Goal: Transaction & Acquisition: Download file/media

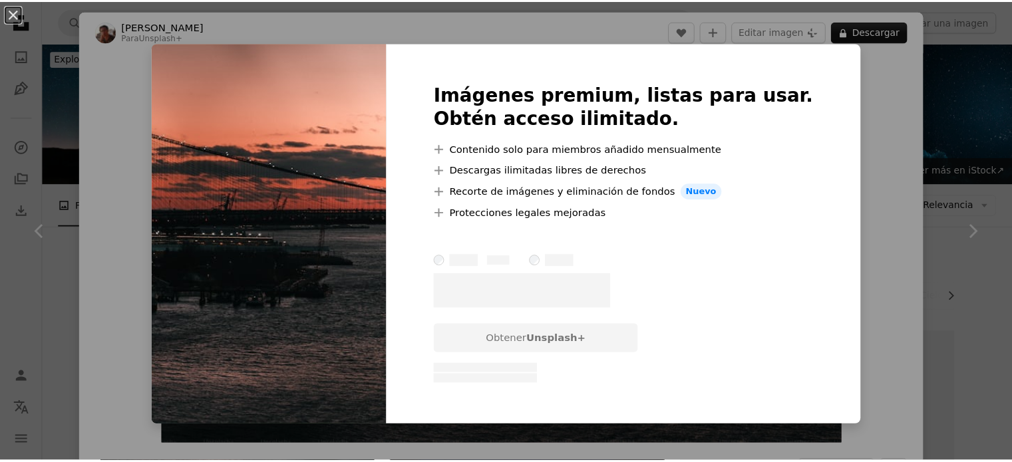
scroll to position [798, 0]
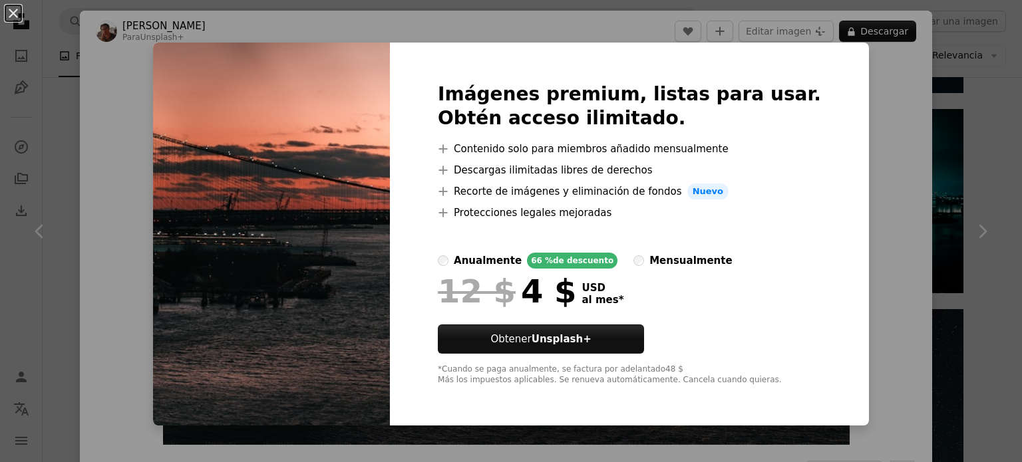
click at [967, 182] on div "An X shape Imágenes premium, listas para usar. Obtén acceso ilimitado. A plus s…" at bounding box center [511, 231] width 1022 height 462
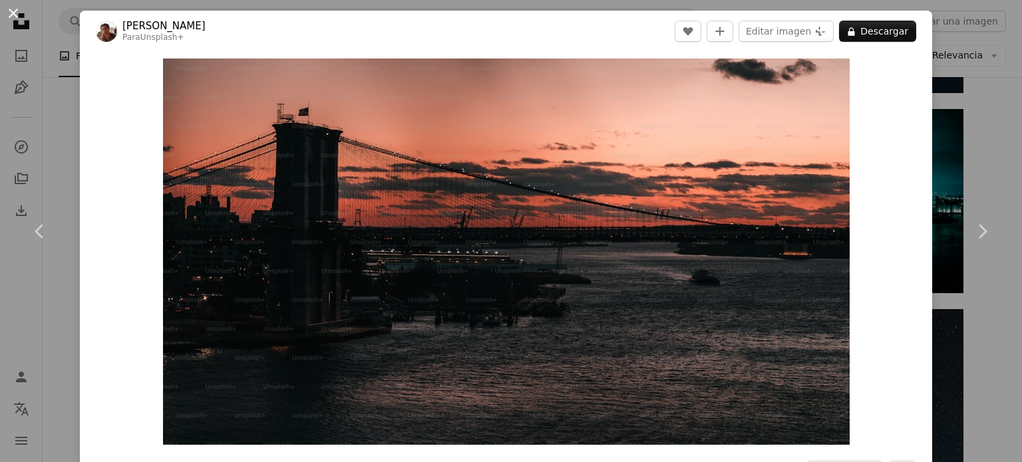
click at [18, 18] on button "An X shape" at bounding box center [13, 13] width 16 height 16
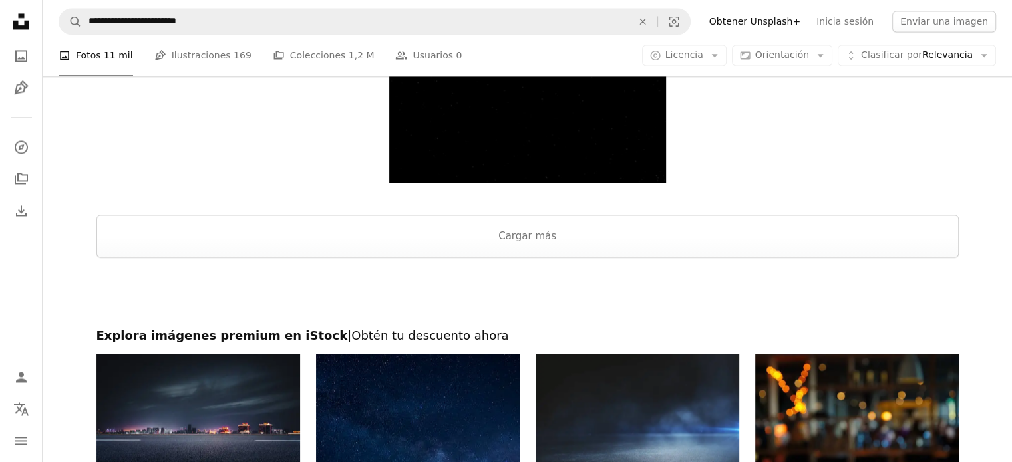
scroll to position [2196, 0]
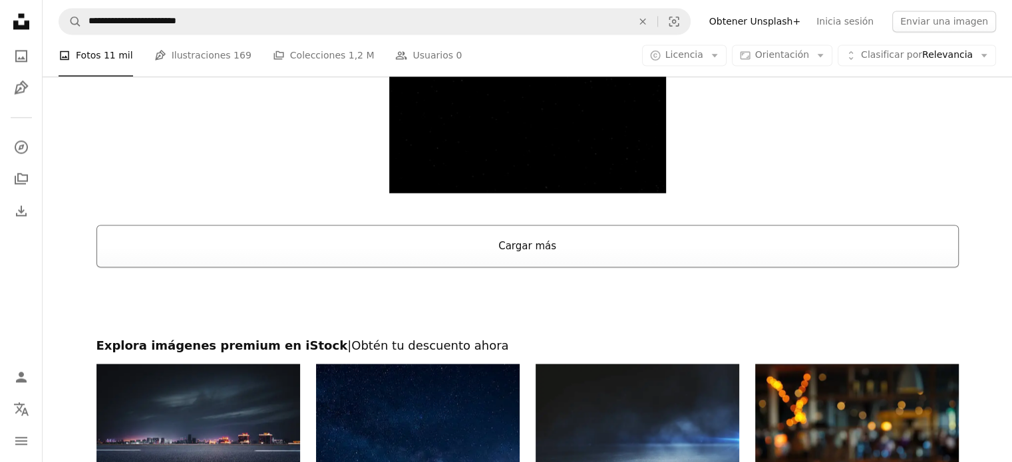
click at [501, 240] on button "Cargar más" at bounding box center [527, 246] width 862 height 43
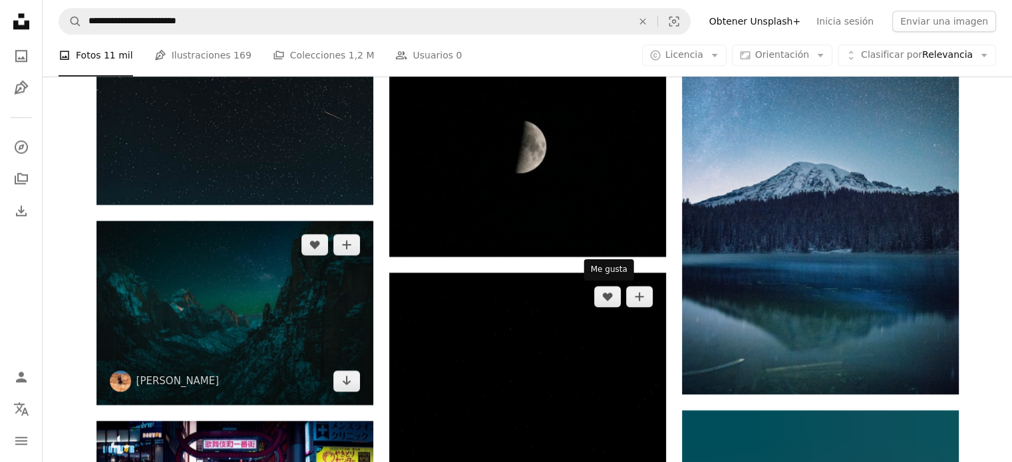
scroll to position [1730, 0]
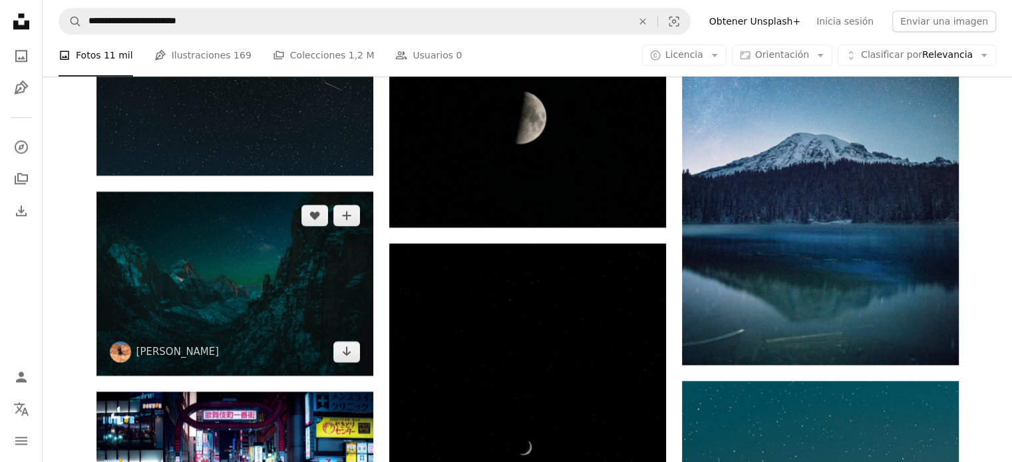
click at [287, 267] on img at bounding box center [234, 284] width 277 height 184
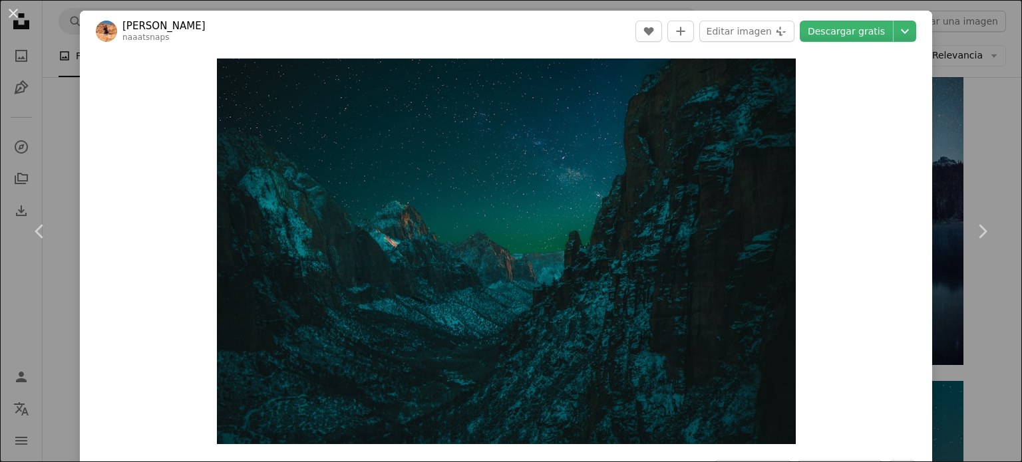
click at [1021, 72] on html "**********" at bounding box center [511, 375] width 1022 height 4211
click at [955, 95] on div "An X shape Chevron left Chevron right [PERSON_NAME] naaatsnaps A heart A plus s…" at bounding box center [511, 231] width 1022 height 462
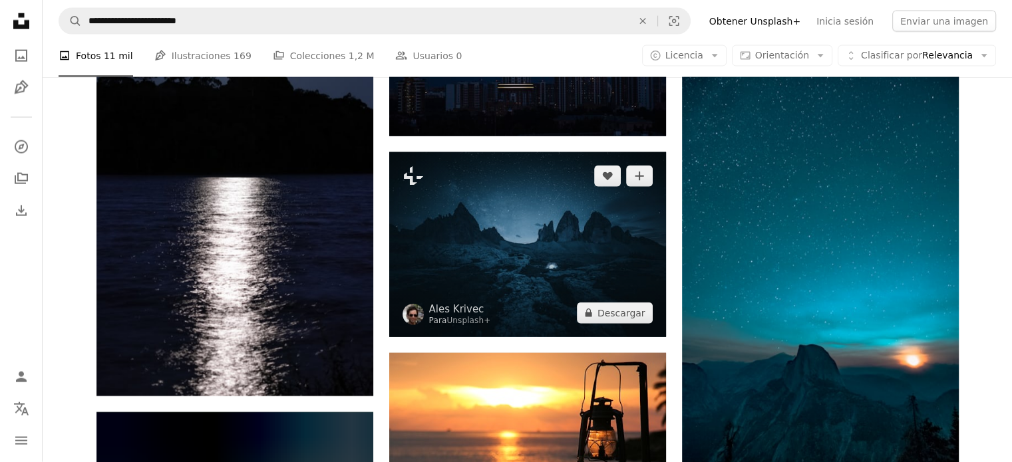
scroll to position [3127, 0]
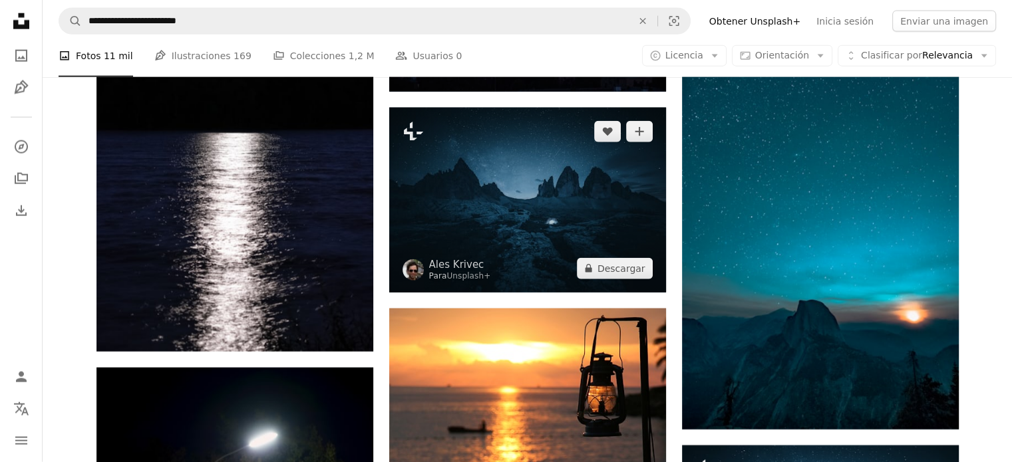
click at [618, 211] on img at bounding box center [527, 200] width 277 height 185
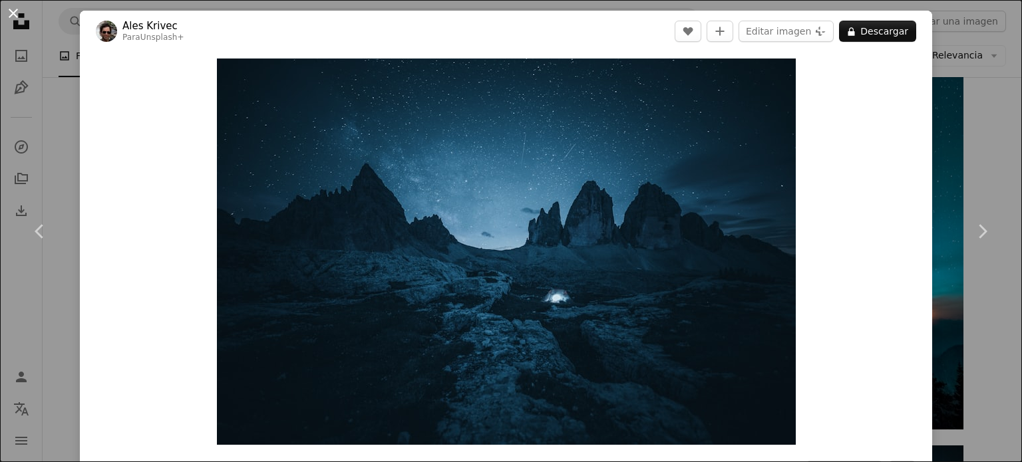
click at [16, 15] on button "An X shape" at bounding box center [13, 13] width 16 height 16
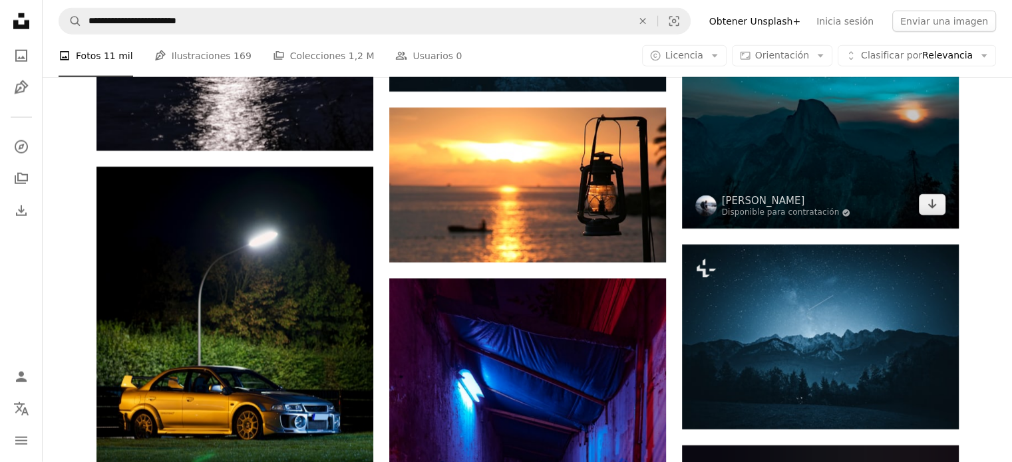
scroll to position [3393, 0]
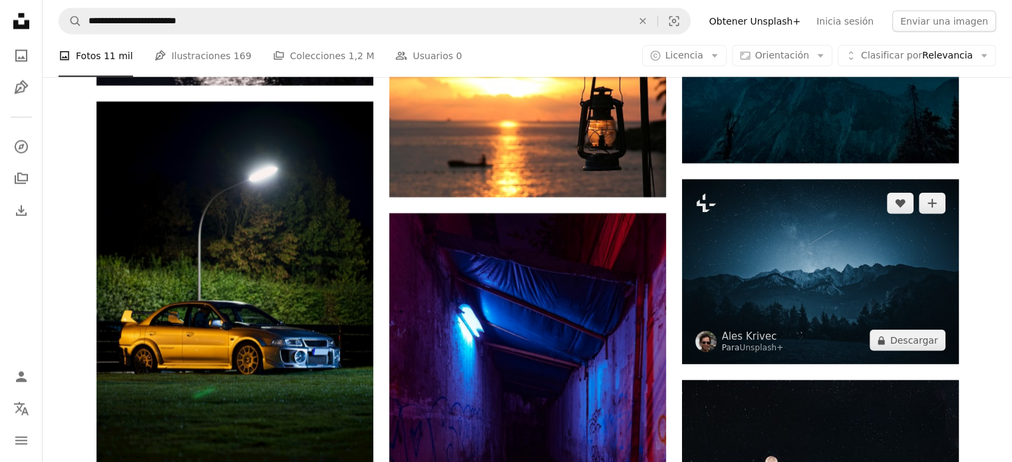
click at [820, 309] on img at bounding box center [820, 272] width 277 height 185
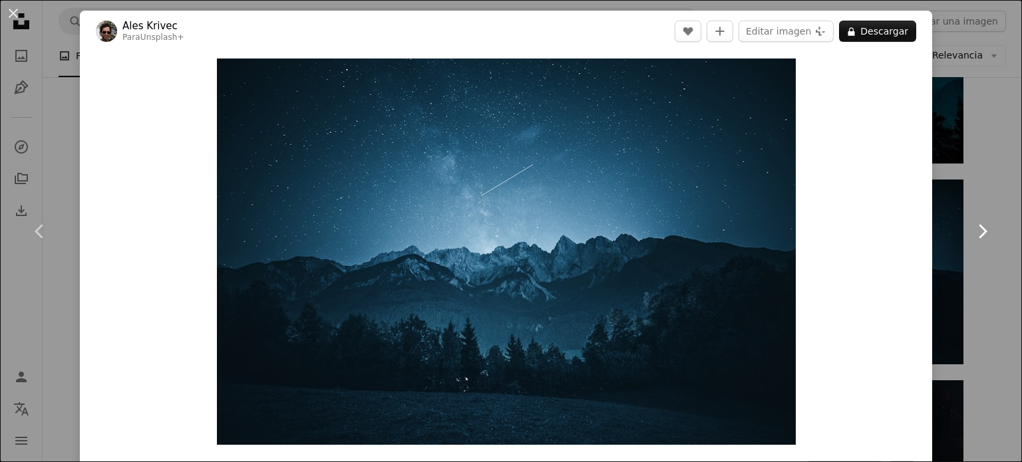
click at [955, 204] on link "Chevron right" at bounding box center [982, 232] width 80 height 128
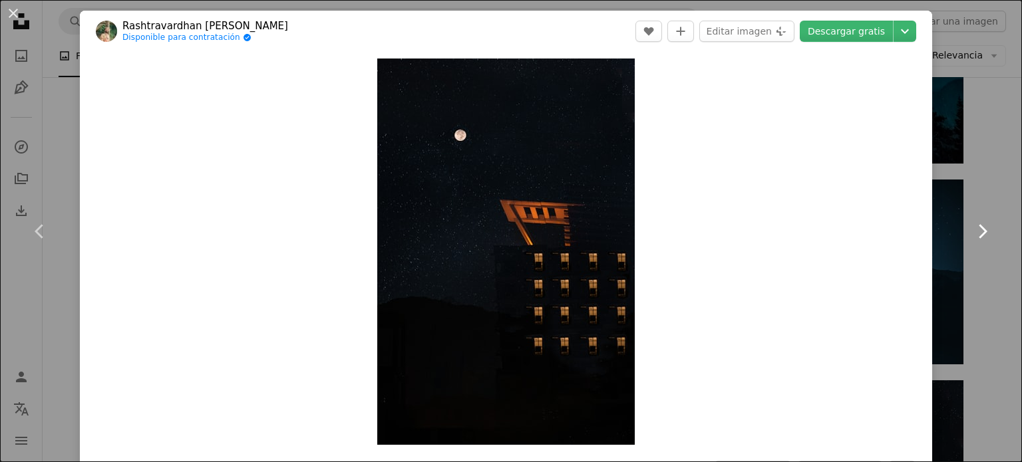
click at [942, 181] on link "Chevron right" at bounding box center [982, 232] width 80 height 128
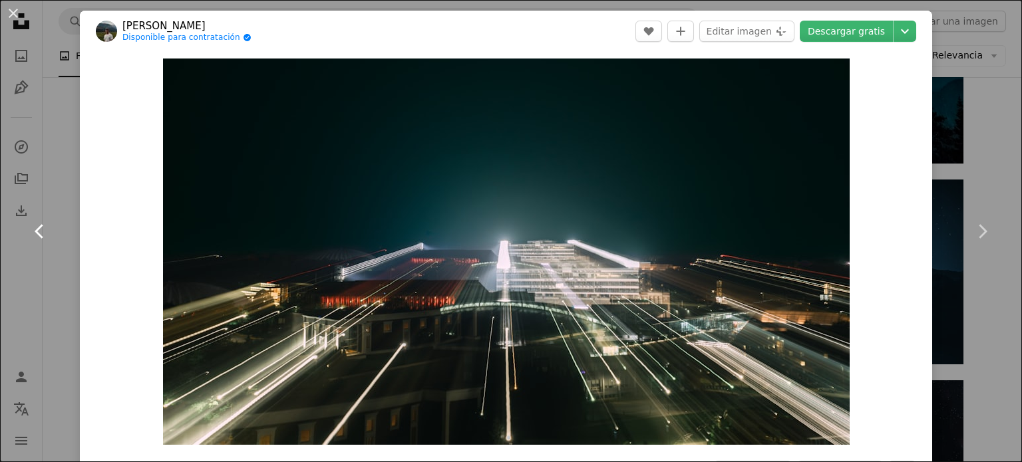
click at [46, 233] on icon "Chevron left" at bounding box center [39, 231] width 21 height 21
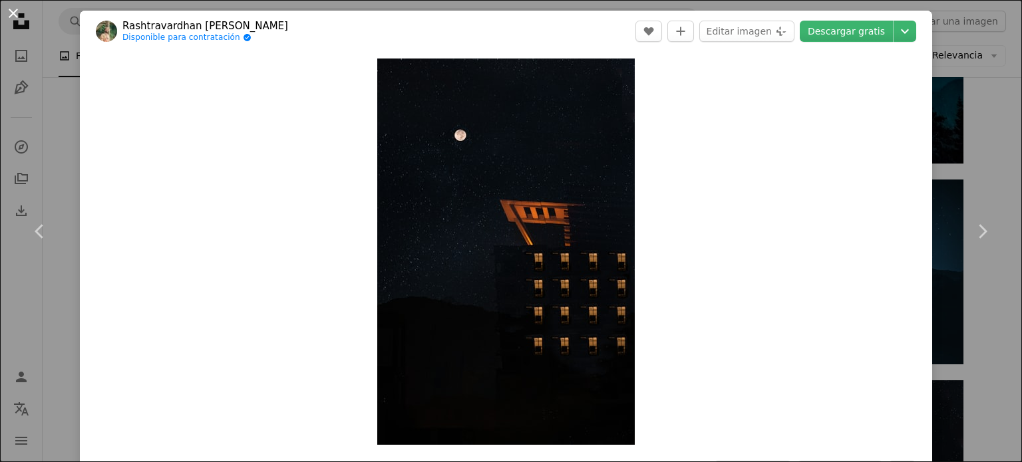
click at [5, 19] on button "An X shape" at bounding box center [13, 13] width 16 height 16
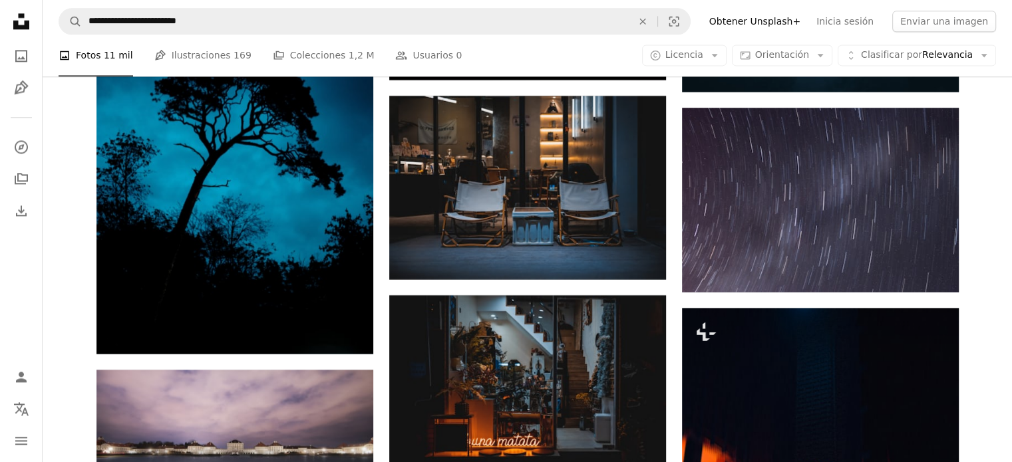
scroll to position [7185, 0]
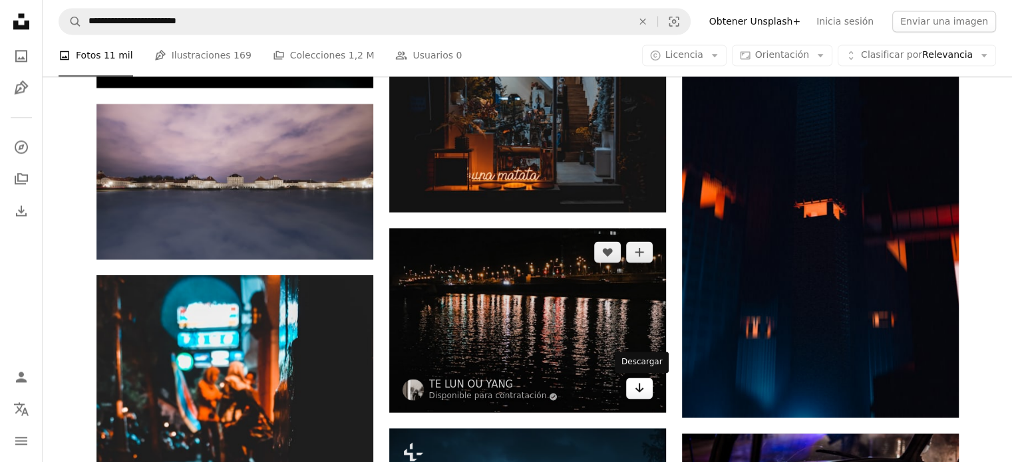
click at [634, 390] on icon "Arrow pointing down" at bounding box center [639, 388] width 11 height 16
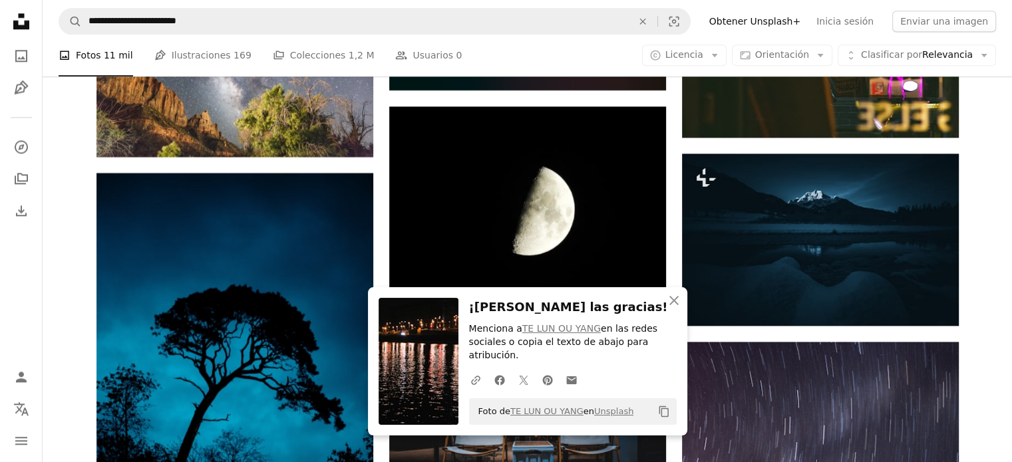
scroll to position [6520, 0]
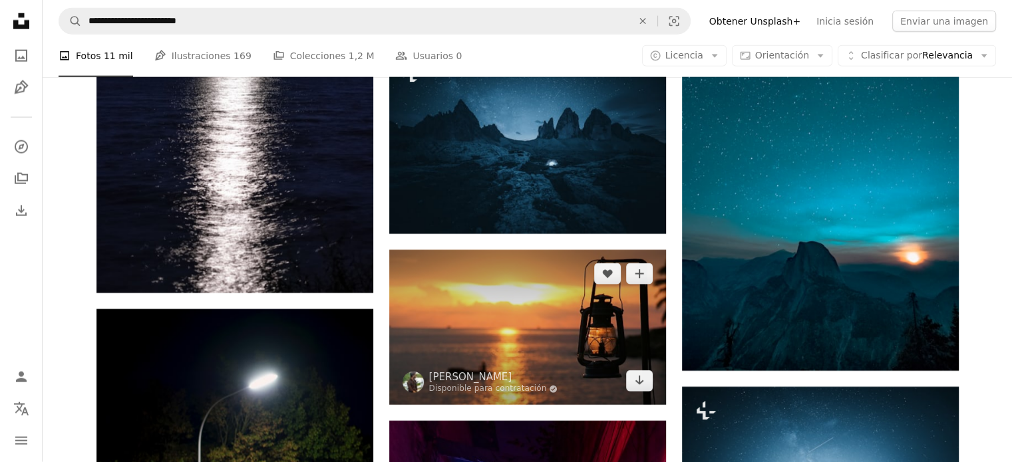
scroll to position [2927, 0]
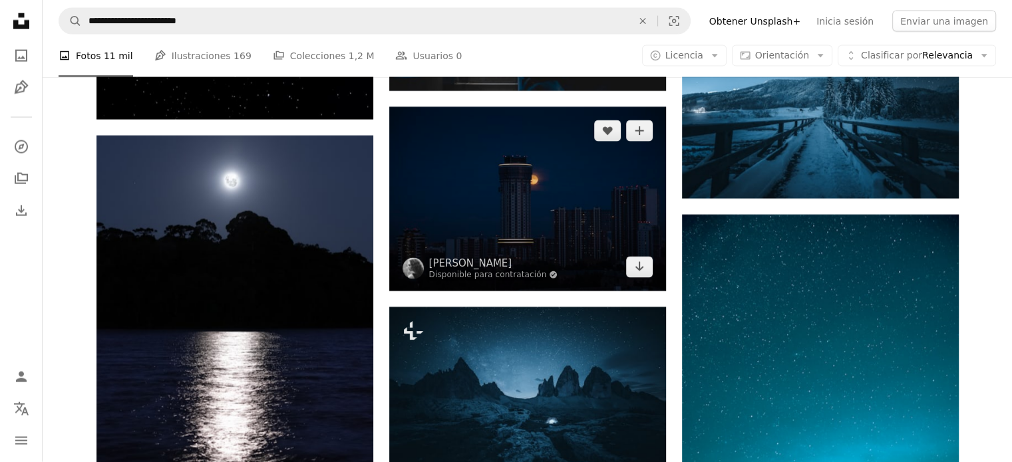
click at [487, 214] on img at bounding box center [527, 199] width 277 height 184
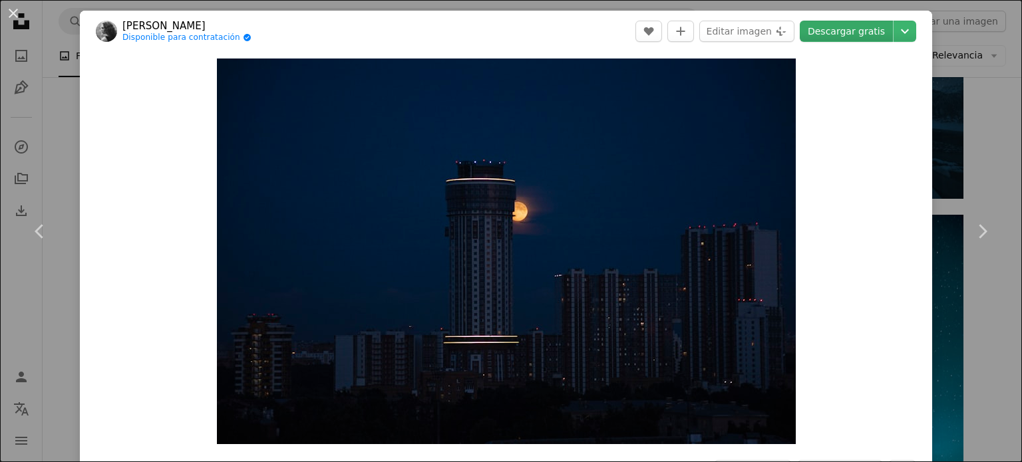
click at [838, 39] on link "Descargar gratis" at bounding box center [846, 31] width 93 height 21
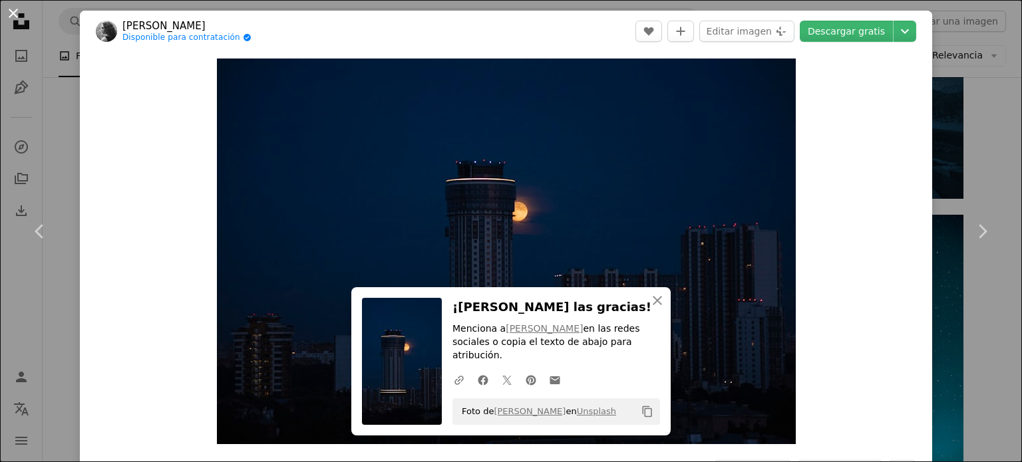
click at [11, 9] on button "An X shape" at bounding box center [13, 13] width 16 height 16
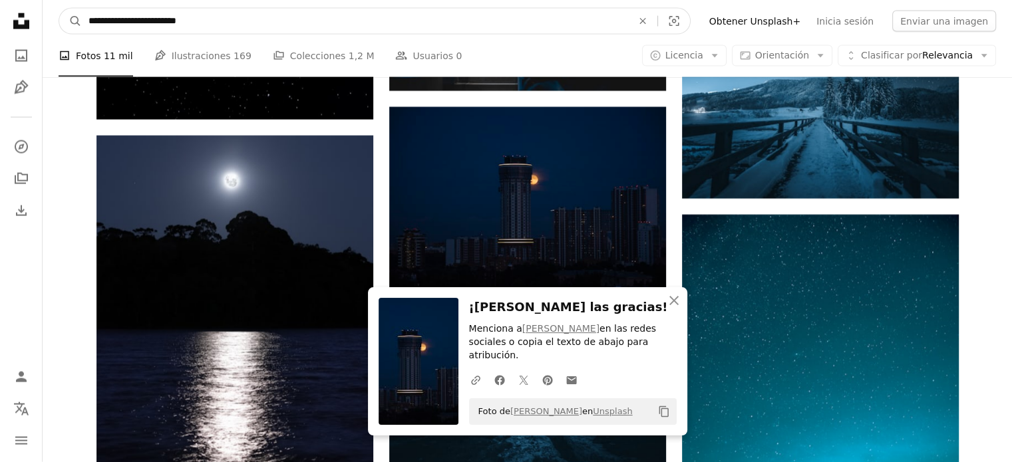
click at [214, 15] on input "**********" at bounding box center [355, 21] width 546 height 25
drag, startPoint x: 214, startPoint y: 15, endPoint x: 85, endPoint y: 25, distance: 128.8
click at [85, 25] on input "**********" at bounding box center [355, 21] width 546 height 25
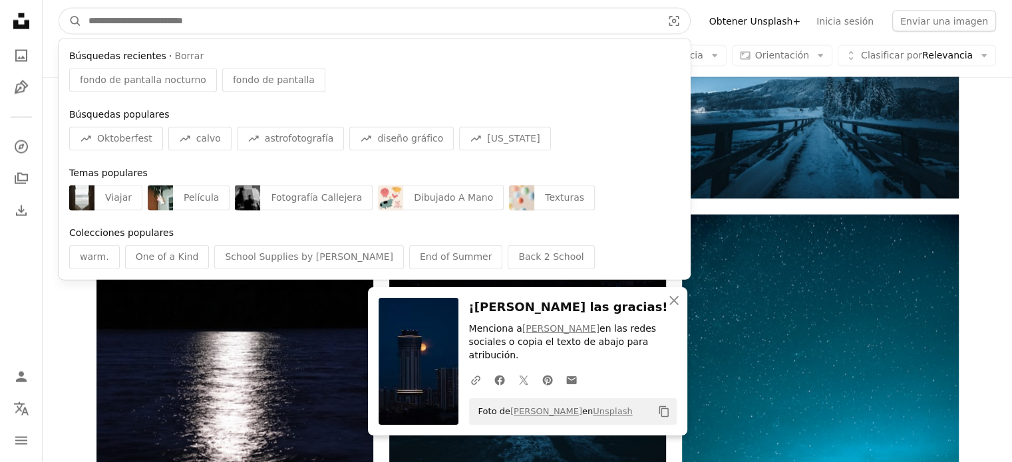
click at [59, 9] on button "A magnifying glass" at bounding box center [70, 21] width 23 height 25
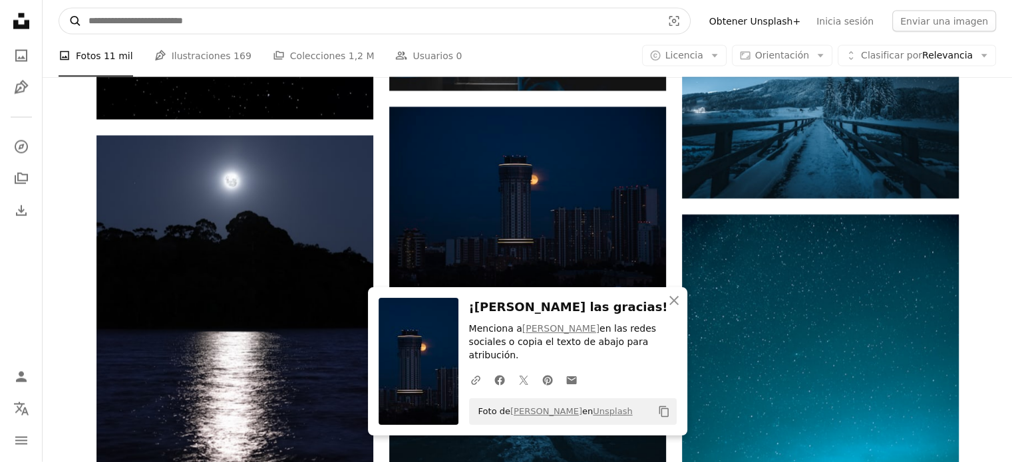
click at [84, 17] on input "Encuentra imágenes en todo el sitio" at bounding box center [370, 21] width 576 height 25
click at [78, 15] on icon "A magnifying glass" at bounding box center [70, 21] width 23 height 13
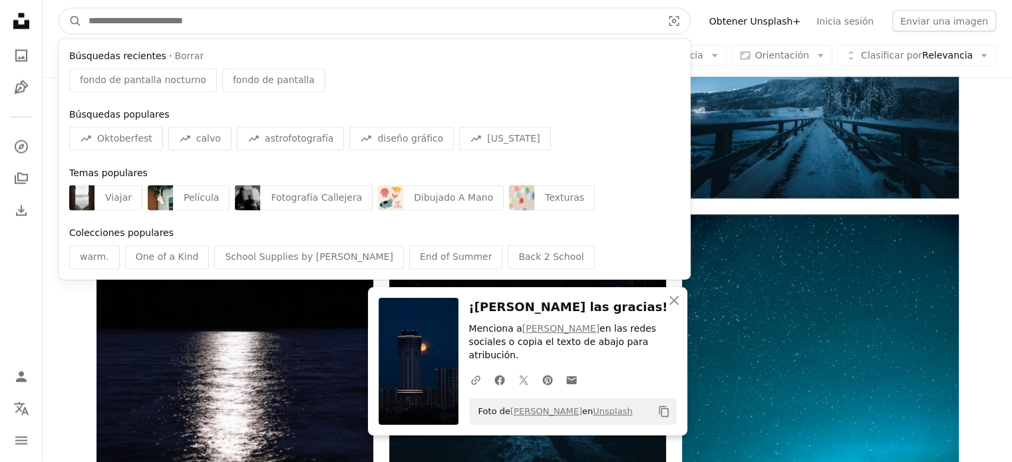
click at [68, 193] on div "Temas populares Viajar Película Fotografía Callejera Dibujado A Mano Texturas" at bounding box center [375, 189] width 632 height 55
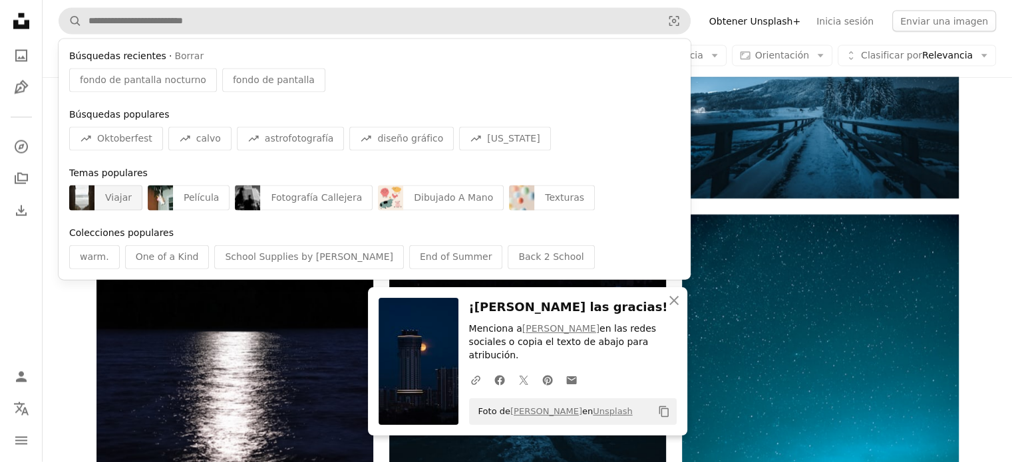
click at [81, 198] on img "Encuentra imágenes en todo el sitio" at bounding box center [81, 198] width 25 height 25
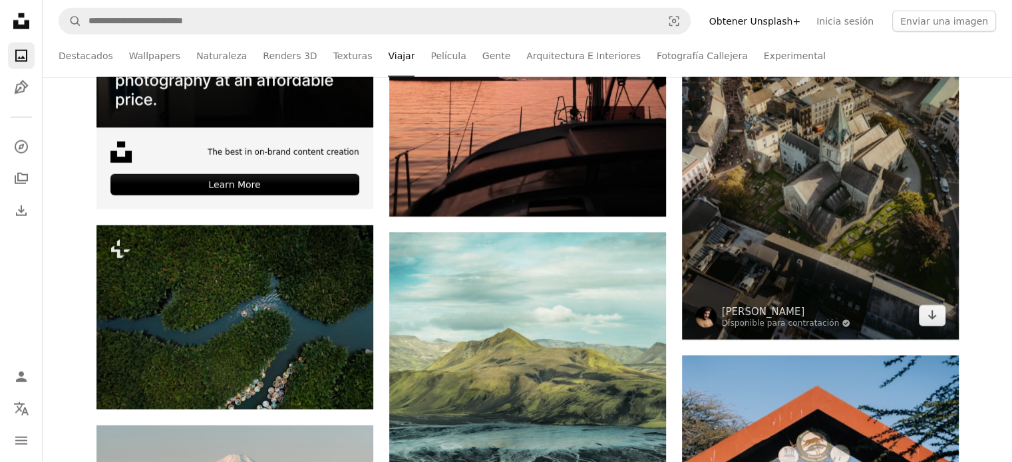
scroll to position [3327, 0]
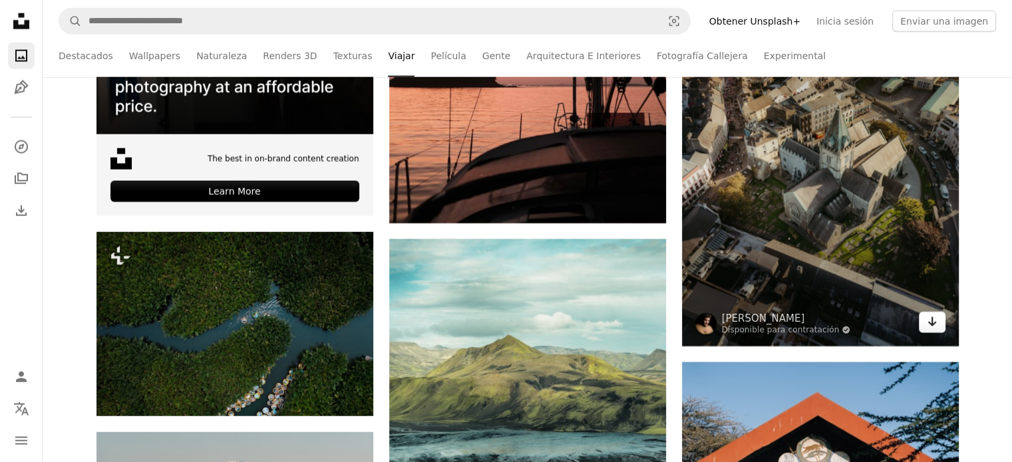
click at [930, 324] on icon "Descargar" at bounding box center [931, 321] width 9 height 9
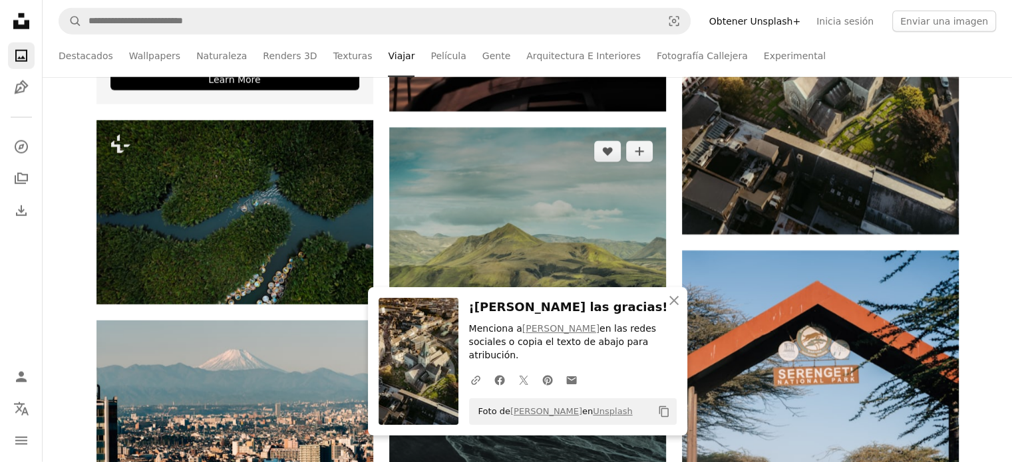
scroll to position [3659, 0]
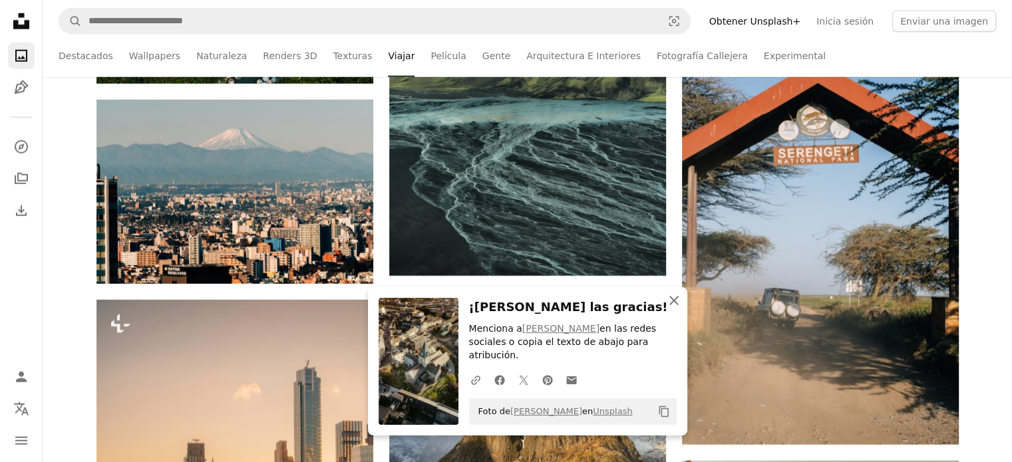
click at [681, 309] on icon "An X shape" at bounding box center [674, 301] width 16 height 16
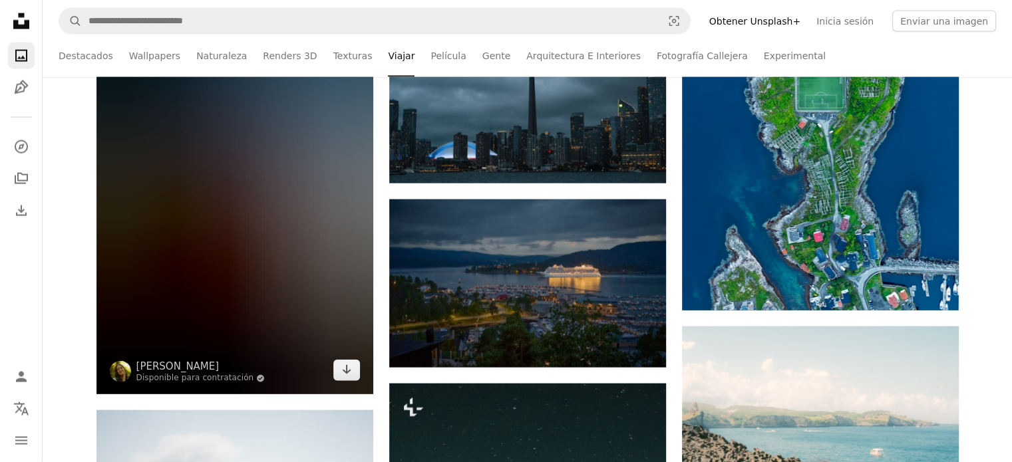
scroll to position [12907, 0]
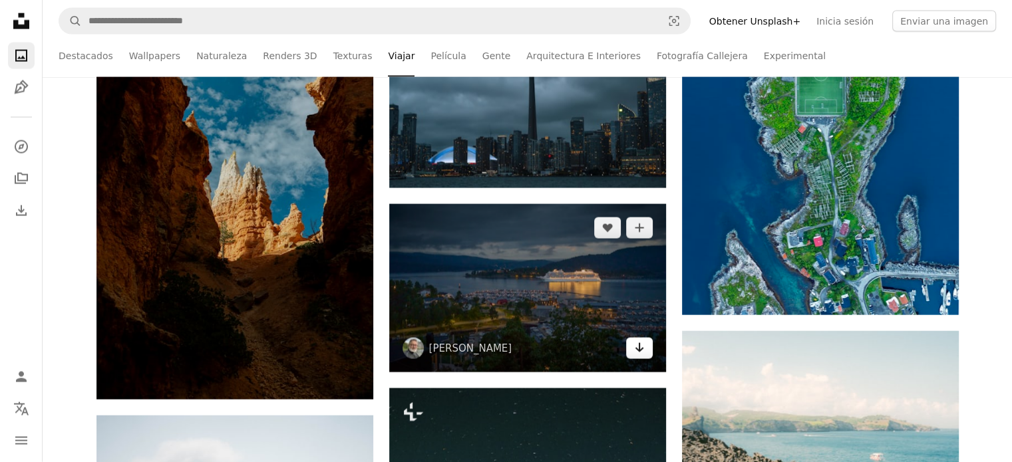
click at [639, 354] on icon "Arrow pointing down" at bounding box center [639, 348] width 11 height 16
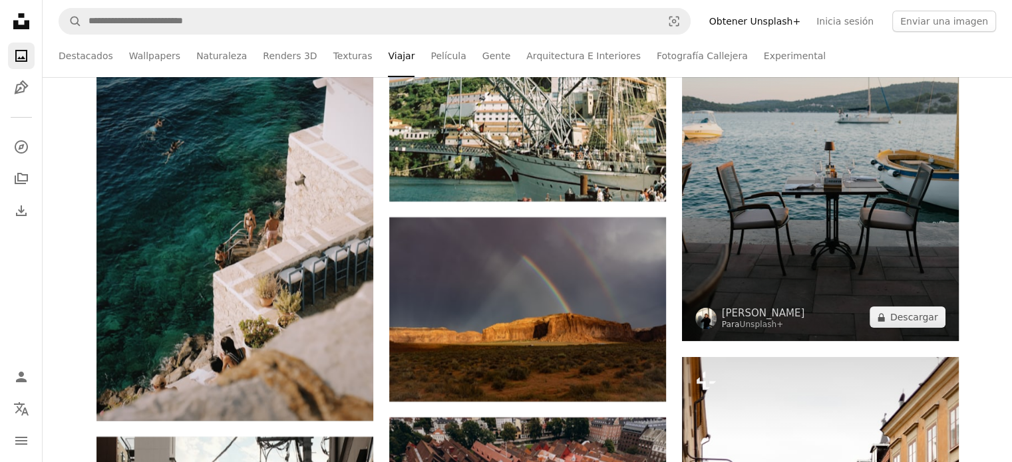
scroll to position [15502, 0]
